Goal: Use online tool/utility: Utilize a website feature to perform a specific function

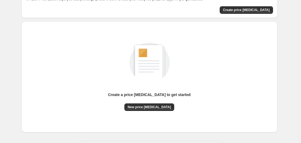
scroll to position [59, 0]
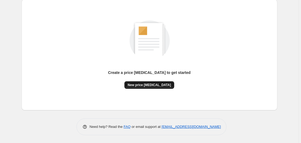
click at [148, 85] on span "New price [MEDICAL_DATA]" at bounding box center [149, 85] width 43 height 4
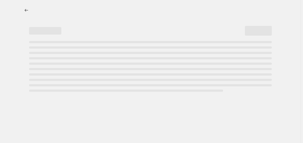
select select "percentage"
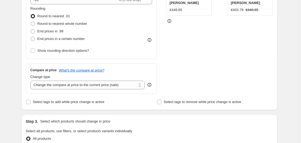
scroll to position [110, 0]
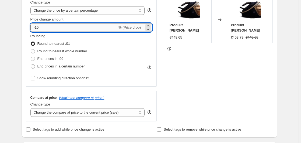
click at [79, 27] on input "-10" at bounding box center [73, 27] width 87 height 9
type input "-1"
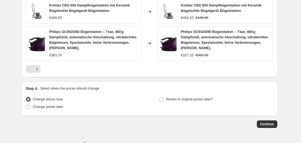
scroll to position [425, 0]
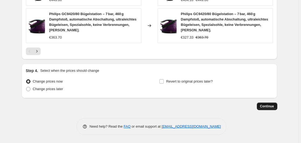
type input "-35"
click at [265, 107] on span "Continue" at bounding box center [267, 106] width 14 height 4
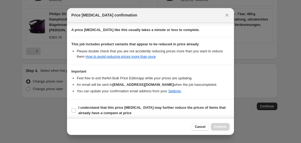
scroll to position [85, 0]
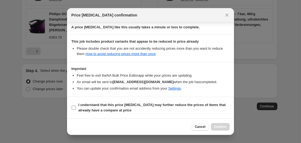
drag, startPoint x: 102, startPoint y: 105, endPoint x: 106, endPoint y: 105, distance: 4.0
click at [102, 105] on b "I understand that this price [MEDICAL_DATA] may further reduce the prices of it…" at bounding box center [151, 107] width 147 height 9
click at [76, 105] on input "I understand that this price [MEDICAL_DATA] may further reduce the prices of it…" at bounding box center [74, 107] width 4 height 4
checkbox input "true"
click at [222, 124] on button "Confirm" at bounding box center [220, 127] width 19 height 8
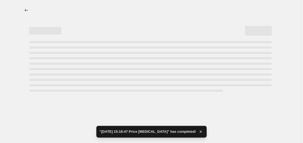
select select "percentage"
